Goal: Navigation & Orientation: Find specific page/section

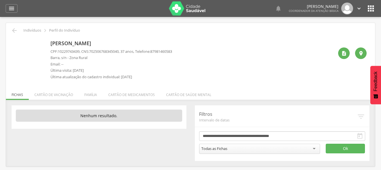
click at [96, 94] on li "Família" at bounding box center [91, 93] width 24 height 13
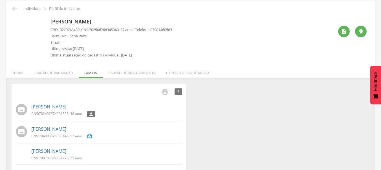
scroll to position [56, 0]
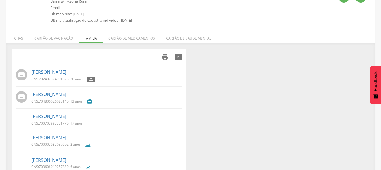
click at [164, 58] on icon "" at bounding box center [165, 57] width 8 height 8
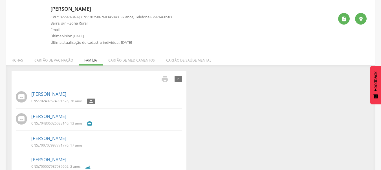
scroll to position [0, 0]
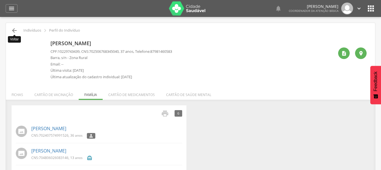
click at [14, 30] on icon "" at bounding box center [14, 30] width 7 height 7
click at [199, 7] on img at bounding box center [187, 8] width 37 height 14
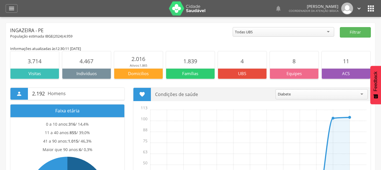
click at [370, 8] on icon "" at bounding box center [370, 8] width 9 height 9
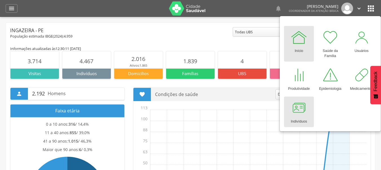
click at [305, 115] on div at bounding box center [298, 107] width 17 height 17
